Goal: Task Accomplishment & Management: Manage account settings

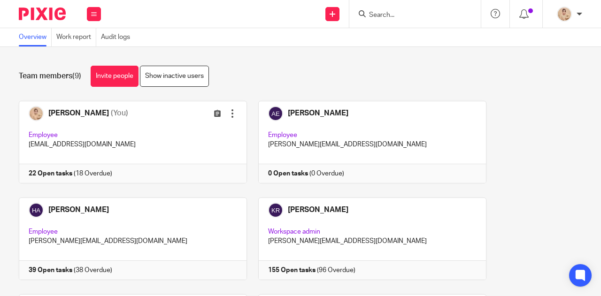
click at [411, 23] on div at bounding box center [416, 14] width 132 height 28
click at [413, 11] on input "Search" at bounding box center [410, 15] width 85 height 8
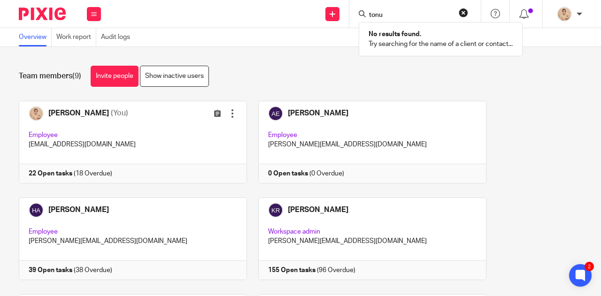
type input "tonu"
drag, startPoint x: 426, startPoint y: 13, endPoint x: 305, endPoint y: 20, distance: 120.5
click at [305, 20] on div "Send new email Create task Add client Request signature tonu No results found. …" at bounding box center [355, 14] width 491 height 28
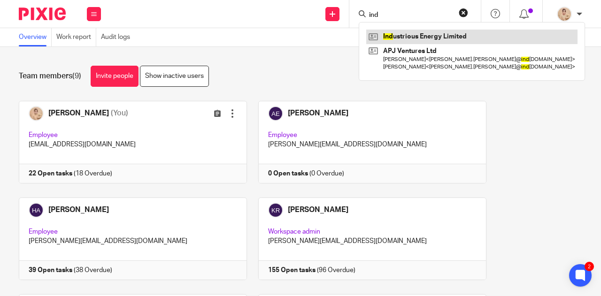
type input "ind"
click at [462, 31] on link at bounding box center [471, 37] width 211 height 14
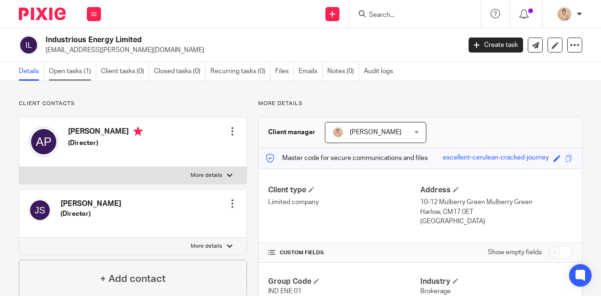
click at [80, 79] on link "Open tasks (1)" at bounding box center [72, 71] width 47 height 18
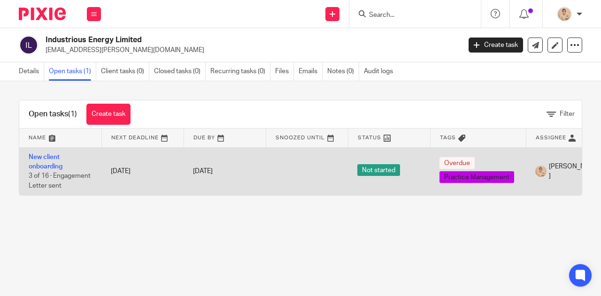
drag, startPoint x: 169, startPoint y: 191, endPoint x: 213, endPoint y: 193, distance: 44.2
click at [213, 193] on tr "New client onboarding 3 of 16 · Engagement Letter sent 8 Jul 2025 8 Jul 2025 No…" at bounding box center [354, 172] width 671 height 48
click at [46, 162] on td "New client onboarding 3 of 16 · Engagement Letter sent" at bounding box center [60, 172] width 82 height 48
click at [59, 167] on link "New client onboarding" at bounding box center [46, 162] width 34 height 16
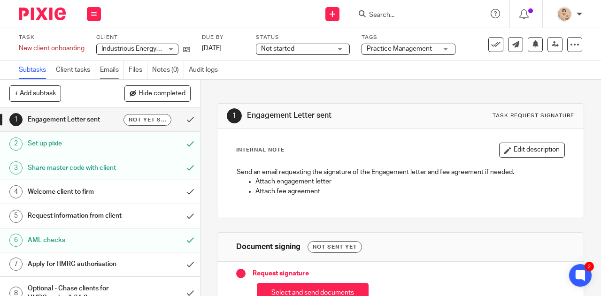
click at [123, 71] on link "Emails" at bounding box center [112, 70] width 24 height 18
click at [136, 71] on link "Files" at bounding box center [138, 70] width 19 height 18
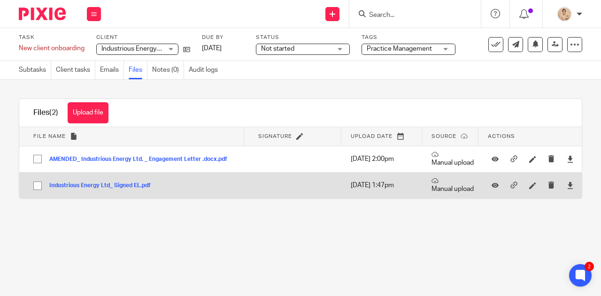
click at [110, 184] on button "Industrious Energy Ltd_ Signed EL.pdf" at bounding box center [103, 186] width 109 height 7
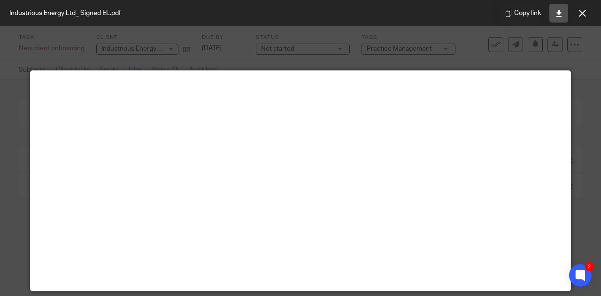
click at [562, 12] on icon at bounding box center [559, 13] width 7 height 7
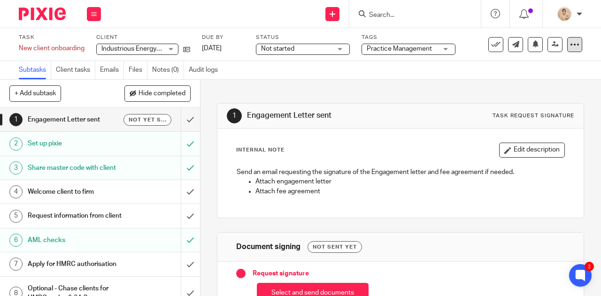
click at [570, 43] on icon at bounding box center [574, 44] width 9 height 9
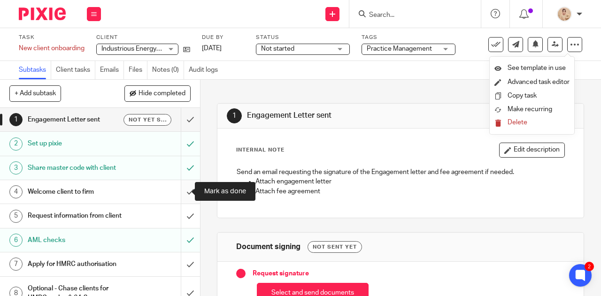
click at [176, 191] on input "submit" at bounding box center [100, 191] width 200 height 23
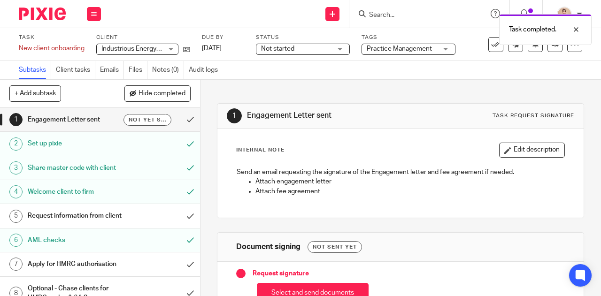
click at [111, 223] on h1 "Request information from client" at bounding box center [76, 216] width 96 height 14
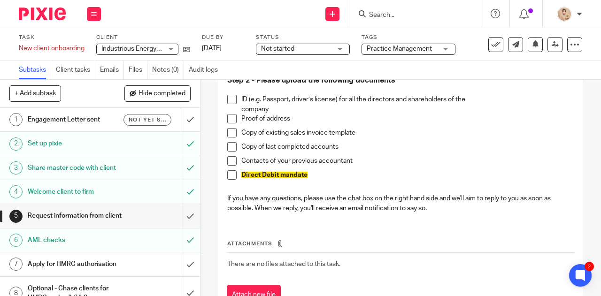
scroll to position [517, 0]
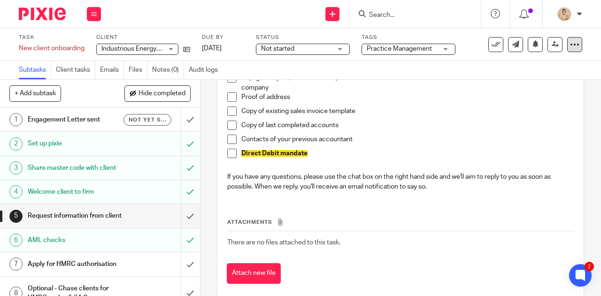
click at [568, 44] on div at bounding box center [575, 44] width 15 height 15
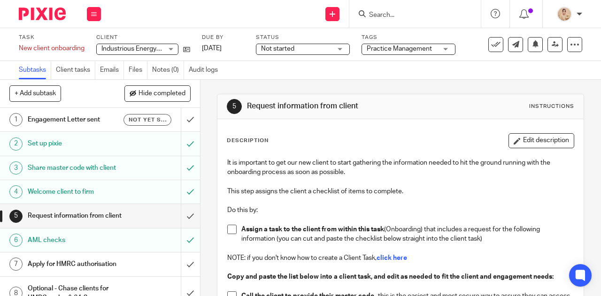
click at [59, 122] on h1 "Engagement Letter sent" at bounding box center [76, 120] width 96 height 14
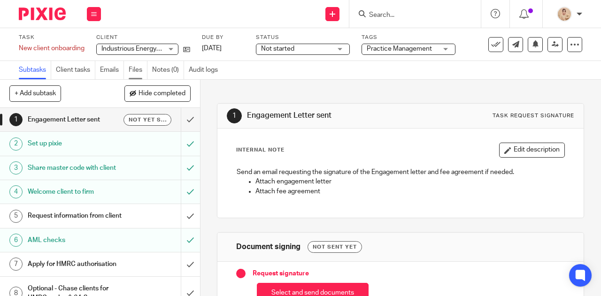
click at [140, 68] on link "Files" at bounding box center [138, 70] width 19 height 18
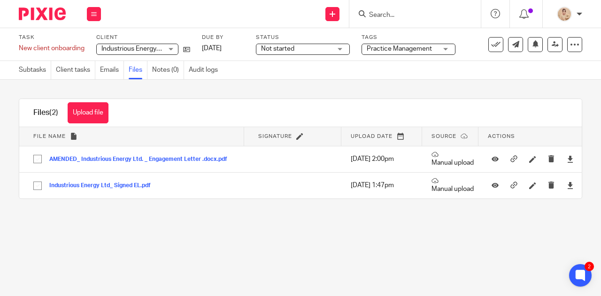
click at [416, 12] on input "Search" at bounding box center [410, 15] width 85 height 8
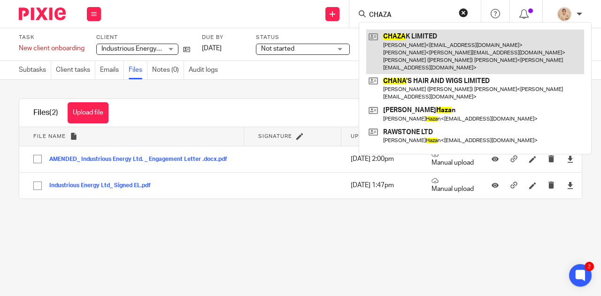
type input "CHAZA"
click at [450, 58] on link at bounding box center [475, 52] width 218 height 45
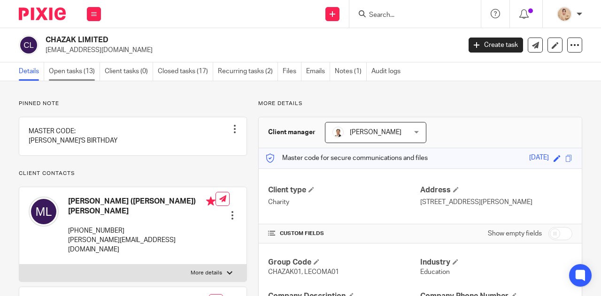
click at [63, 71] on link "Open tasks (13)" at bounding box center [74, 71] width 51 height 18
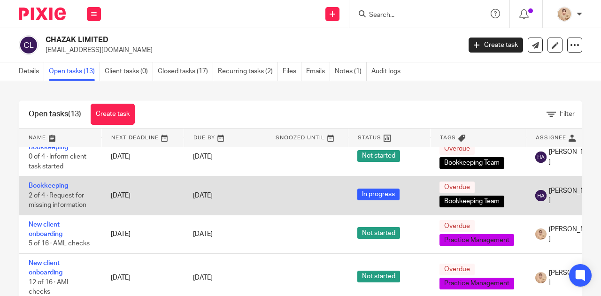
scroll to position [141, 0]
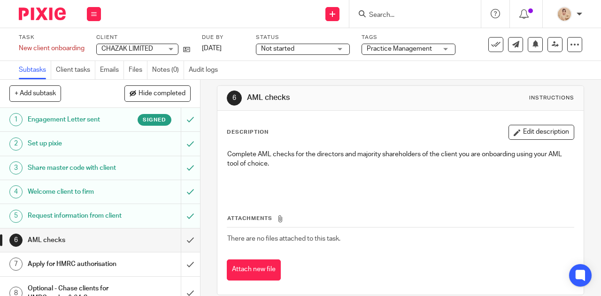
scroll to position [20, 0]
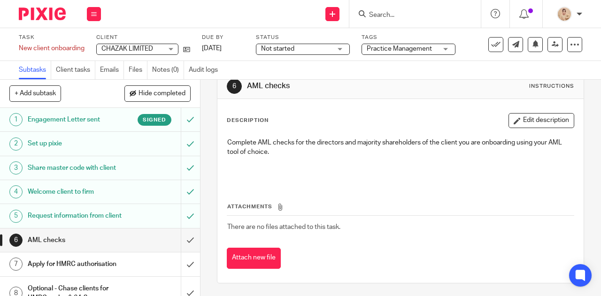
click at [66, 117] on h1 "Engagement Letter sent" at bounding box center [76, 120] width 96 height 14
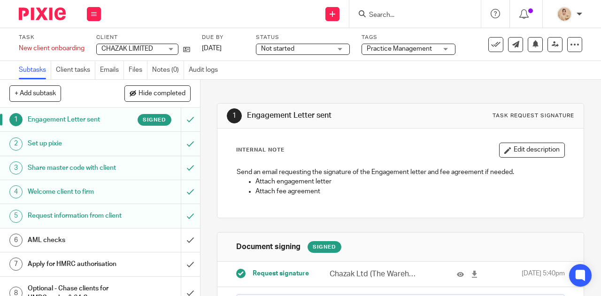
scroll to position [84, 0]
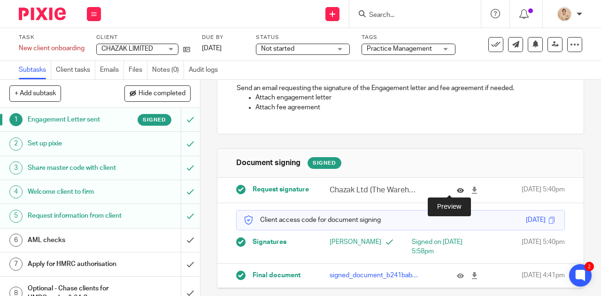
click at [457, 189] on icon at bounding box center [460, 190] width 7 height 7
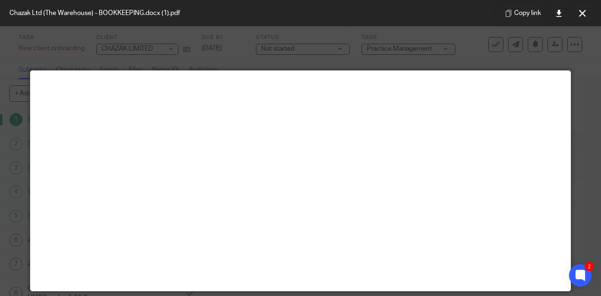
click at [578, 123] on div at bounding box center [300, 148] width 601 height 296
click at [332, 36] on div at bounding box center [300, 148] width 601 height 296
click at [300, 19] on div "Chazak Ltd (The Warehouse) - BOOKKEEPING.docx (1).pdf Copy link" at bounding box center [300, 13] width 601 height 26
click at [588, 12] on button at bounding box center [582, 13] width 19 height 19
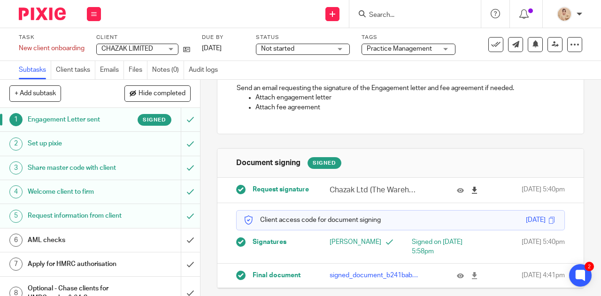
click at [471, 189] on icon at bounding box center [474, 190] width 7 height 7
